Goal: Ask a question: Seek information or help from site administrators or community

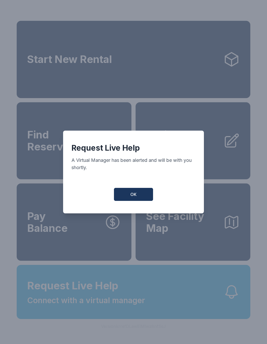
click at [129, 192] on button "OK" at bounding box center [133, 194] width 39 height 13
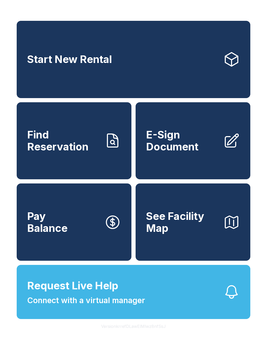
click at [109, 307] on span "Connect with a virtual manager" at bounding box center [86, 301] width 118 height 12
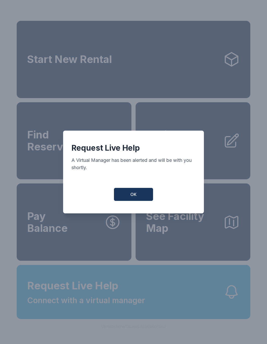
click at [137, 194] on button "OK" at bounding box center [133, 194] width 39 height 13
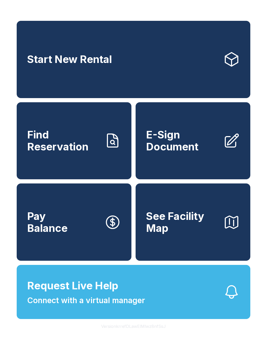
click at [155, 304] on button "Request Live Help Connect with a virtual manager" at bounding box center [133, 292] width 233 height 54
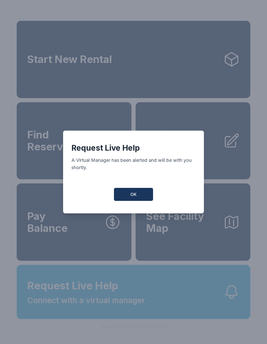
click at [129, 195] on button "OK" at bounding box center [133, 194] width 39 height 13
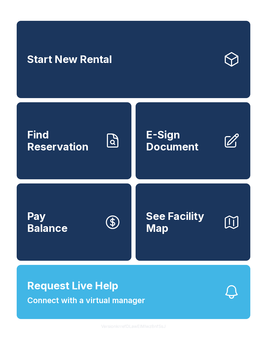
click at [161, 301] on button "Request Live Help Connect with a virtual manager" at bounding box center [133, 292] width 233 height 54
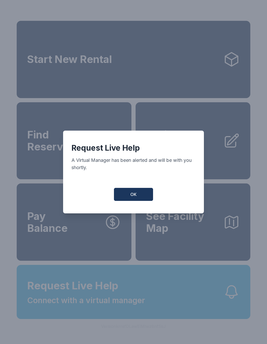
click at [131, 193] on button "OK" at bounding box center [133, 194] width 39 height 13
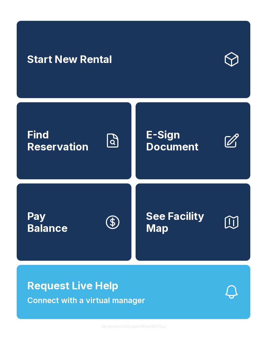
click at [164, 296] on button "Request Live Help Connect with a virtual manager" at bounding box center [133, 292] width 233 height 54
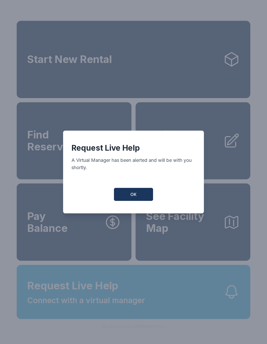
click at [131, 194] on span "OK" at bounding box center [133, 194] width 6 height 6
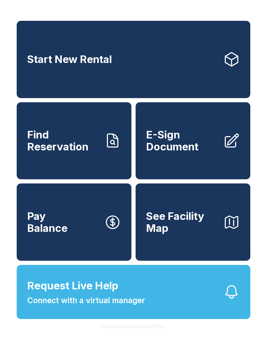
click at [162, 296] on button "Request Live Help Connect with a virtual manager" at bounding box center [133, 292] width 233 height 54
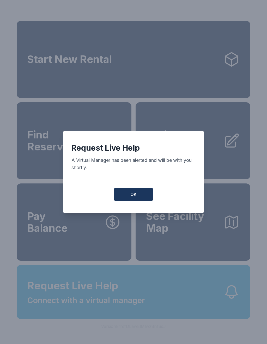
click at [129, 194] on button "OK" at bounding box center [133, 194] width 39 height 13
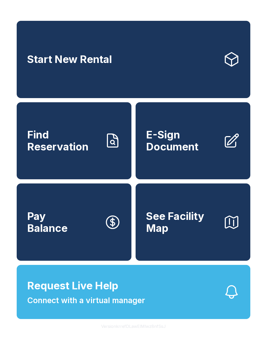
click at [162, 296] on button "Request Live Help Connect with a virtual manager" at bounding box center [133, 292] width 233 height 54
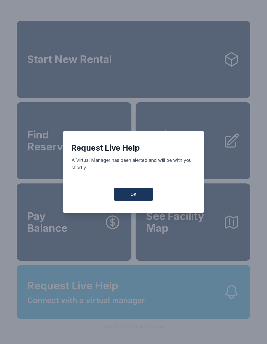
click at [129, 194] on button "OK" at bounding box center [133, 194] width 39 height 13
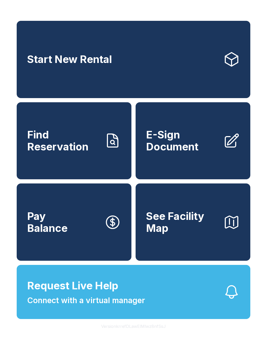
click at [162, 296] on button "Request Live Help Connect with a virtual manager" at bounding box center [133, 292] width 233 height 54
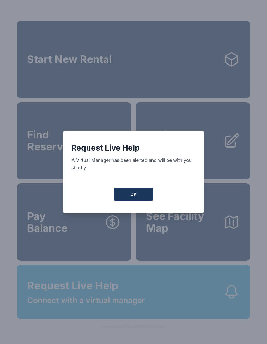
click at [129, 194] on button "OK" at bounding box center [133, 194] width 39 height 13
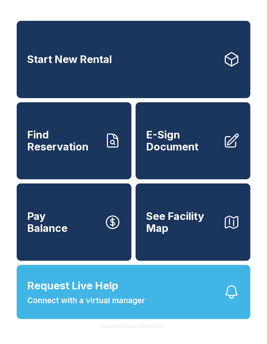
click at [164, 298] on button "Request Live Help Connect with a virtual manager" at bounding box center [133, 292] width 233 height 54
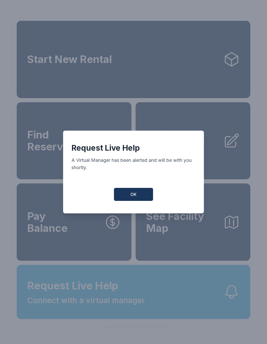
click at [131, 194] on button "OK" at bounding box center [133, 194] width 39 height 13
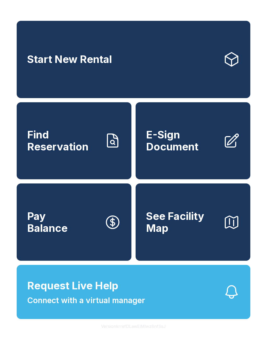
click at [164, 297] on button "Request Live Help Connect with a virtual manager" at bounding box center [133, 292] width 233 height 54
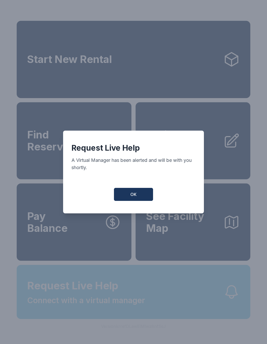
click at [129, 194] on button "OK" at bounding box center [133, 194] width 39 height 13
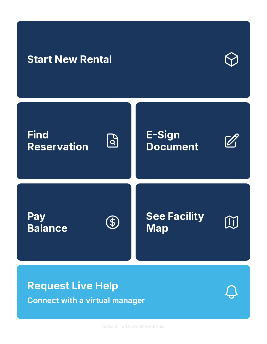
click at [163, 298] on button "Request Live Help Connect with a virtual manager" at bounding box center [133, 292] width 233 height 54
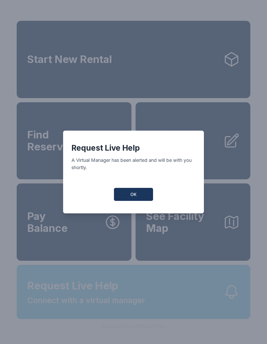
click at [129, 193] on button "OK" at bounding box center [133, 194] width 39 height 13
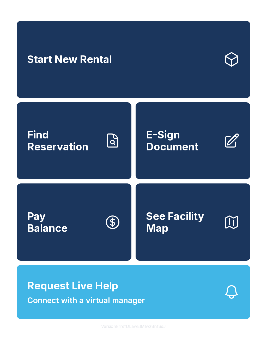
click at [162, 299] on button "Request Live Help Connect with a virtual manager" at bounding box center [133, 292] width 233 height 54
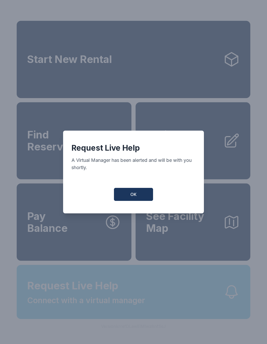
click at [131, 194] on button "OK" at bounding box center [133, 194] width 39 height 13
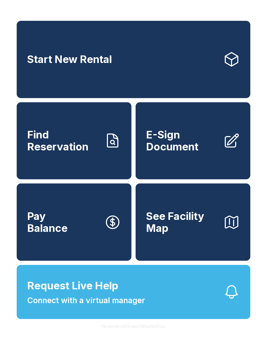
click at [163, 299] on button "Request Live Help Connect with a virtual manager" at bounding box center [133, 292] width 233 height 54
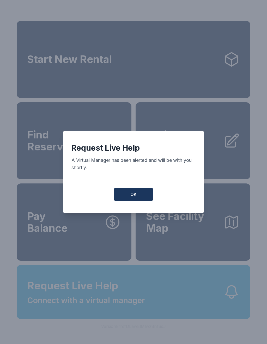
click at [132, 193] on button "OK" at bounding box center [133, 194] width 39 height 13
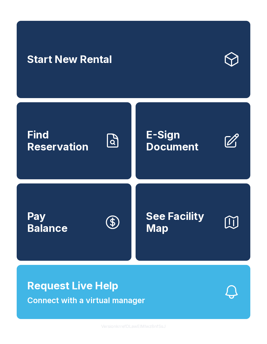
click at [161, 301] on button "Request Live Help Connect with a virtual manager" at bounding box center [133, 292] width 233 height 54
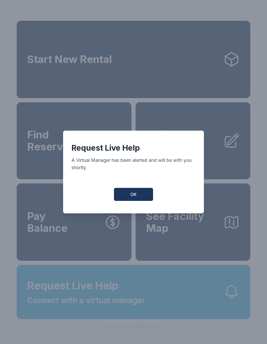
click at [132, 195] on span "OK" at bounding box center [133, 194] width 6 height 6
